Goal: Use online tool/utility: Utilize a website feature to perform a specific function

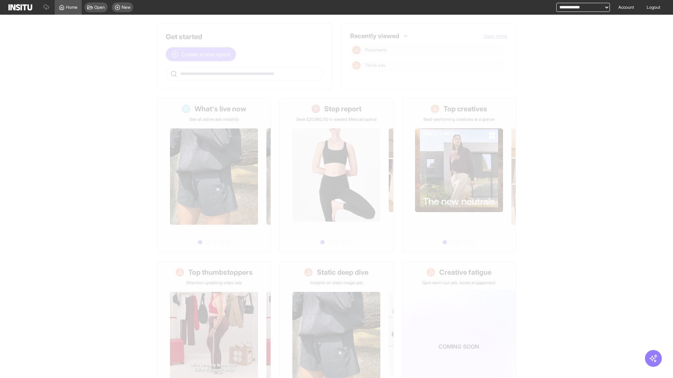
click at [203, 54] on span "Create a new report" at bounding box center [205, 54] width 49 height 8
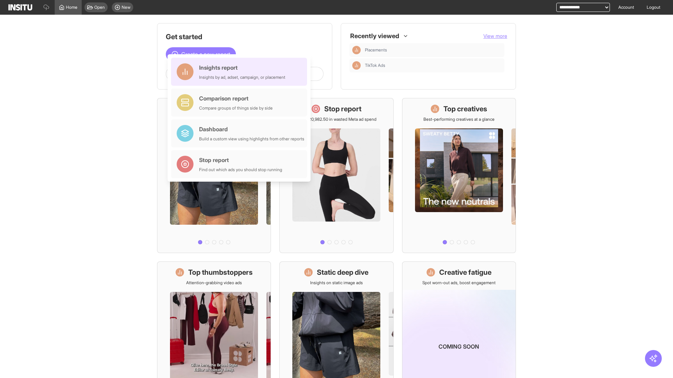
click at [241, 72] on div "Insights report Insights by ad, adset, campaign, or placement" at bounding box center [242, 71] width 86 height 17
